Goal: Information Seeking & Learning: Check status

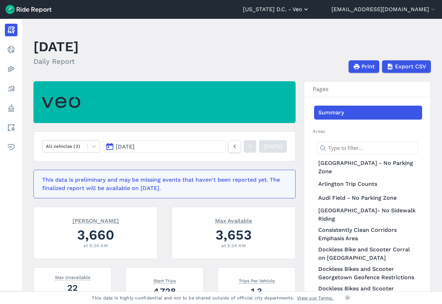
click at [309, 11] on button "[US_STATE] D.C. - Veo" at bounding box center [276, 9] width 67 height 8
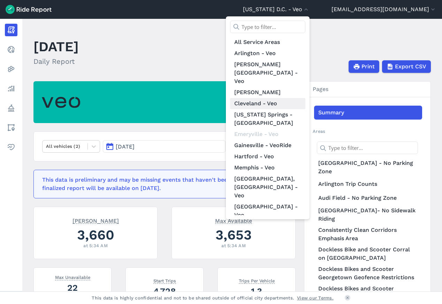
click at [297, 98] on link "Cleveland - Veo" at bounding box center [267, 103] width 75 height 11
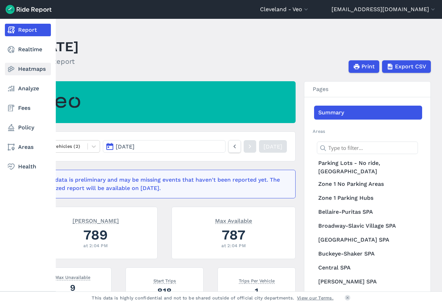
click at [22, 67] on link "Heatmaps" at bounding box center [28, 69] width 46 height 13
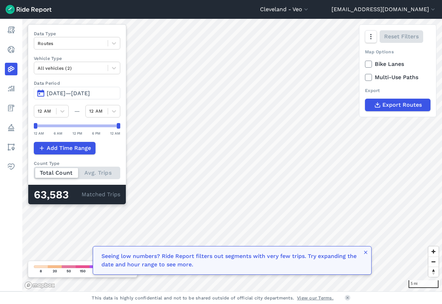
click at [77, 93] on span "[DATE]—[DATE]" at bounding box center [68, 93] width 43 height 7
click at [74, 94] on span "[DATE]—[DATE]" at bounding box center [68, 93] width 43 height 7
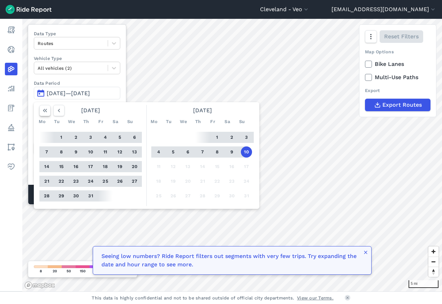
click at [48, 111] on icon "button" at bounding box center [44, 110] width 7 height 7
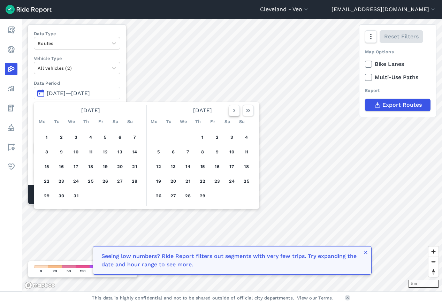
click at [235, 110] on icon "button" at bounding box center [234, 110] width 7 height 7
click at [187, 139] on button "1" at bounding box center [187, 137] width 11 height 11
click at [237, 112] on icon "button" at bounding box center [234, 110] width 7 height 7
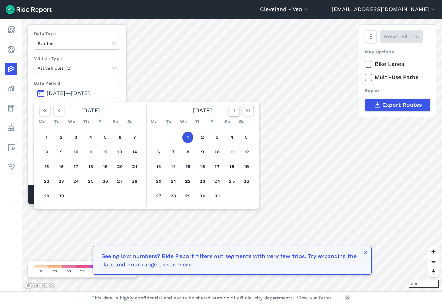
click at [237, 112] on icon "button" at bounding box center [234, 110] width 7 height 7
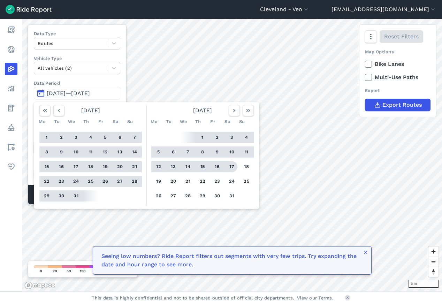
click at [233, 166] on button "17" at bounding box center [231, 166] width 11 height 11
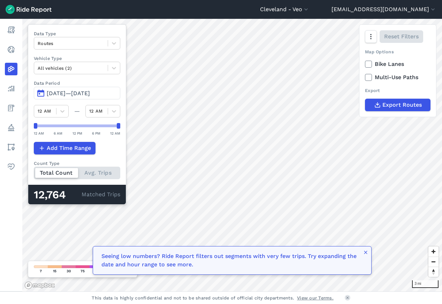
click at [69, 94] on span "[DATE]—[DATE]" at bounding box center [68, 93] width 43 height 7
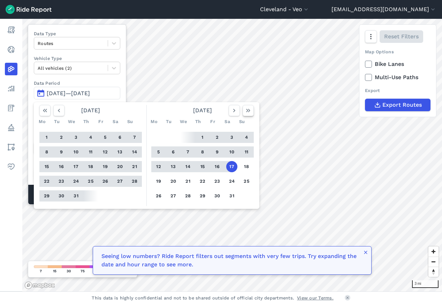
click at [251, 112] on icon "button" at bounding box center [248, 110] width 7 height 7
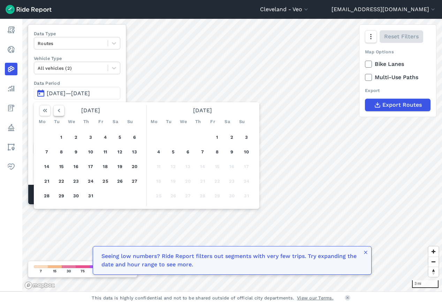
click at [59, 112] on icon "button" at bounding box center [58, 110] width 7 height 7
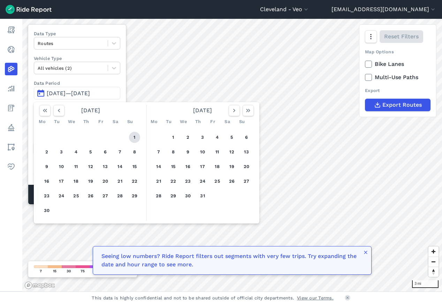
click at [139, 136] on button "1" at bounding box center [134, 137] width 11 height 11
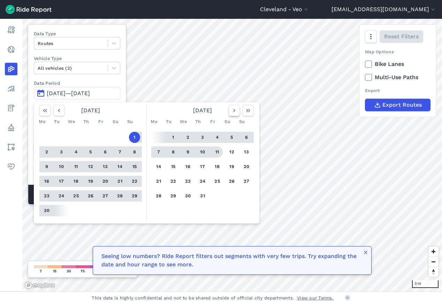
click at [235, 112] on icon "button" at bounding box center [234, 110] width 7 height 7
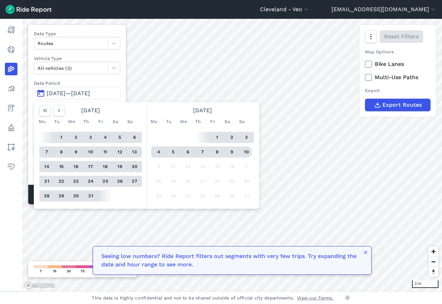
click at [248, 154] on button "10" at bounding box center [246, 151] width 11 height 11
